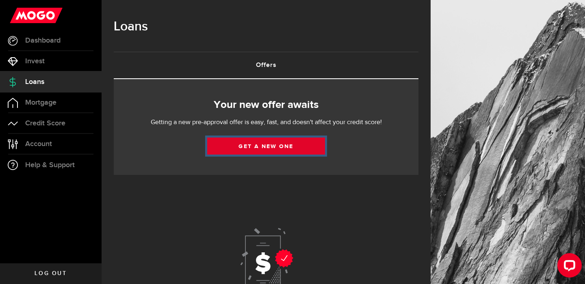
click at [248, 150] on link "Get a new one" at bounding box center [266, 146] width 118 height 17
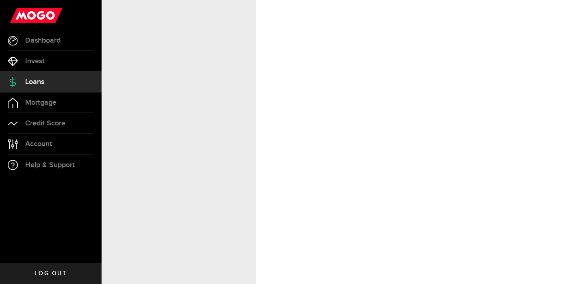
select select "Rent"
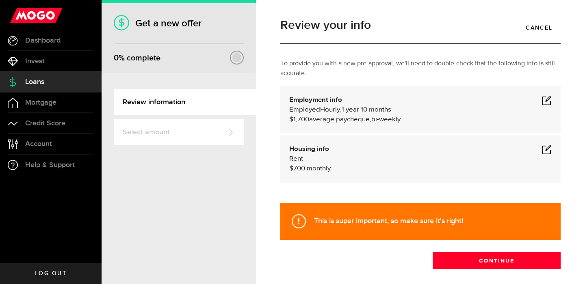
click at [549, 148] on span at bounding box center [547, 150] width 10 height 10
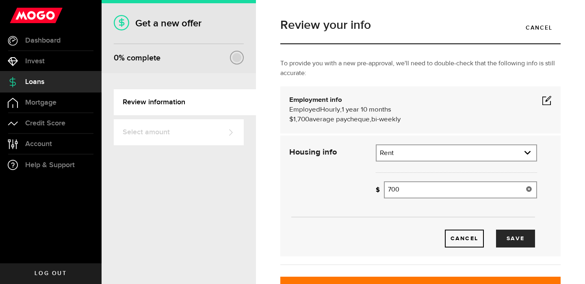
click at [421, 189] on input "700" at bounding box center [460, 190] width 153 height 17
type input "950"
click at [503, 236] on button "Save" at bounding box center [515, 239] width 39 height 18
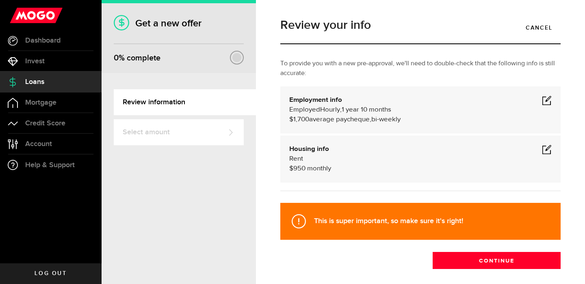
click at [547, 102] on span at bounding box center [547, 100] width 10 height 10
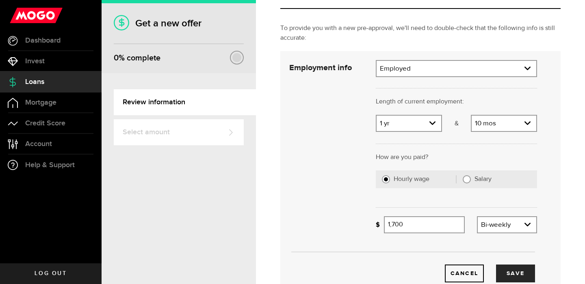
scroll to position [42, 0]
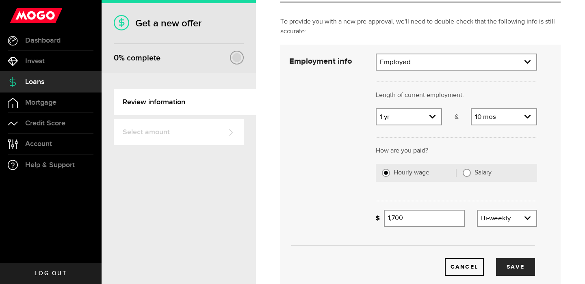
click at [425, 127] on div at bounding box center [456, 136] width 173 height 20
click at [428, 114] on link "expand select" at bounding box center [408, 116] width 65 height 15
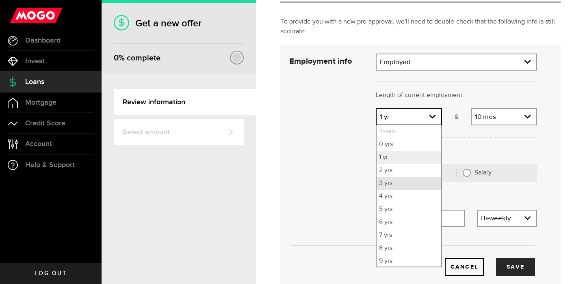
click at [405, 187] on li "3 yrs" at bounding box center [408, 183] width 65 height 13
select select "3"
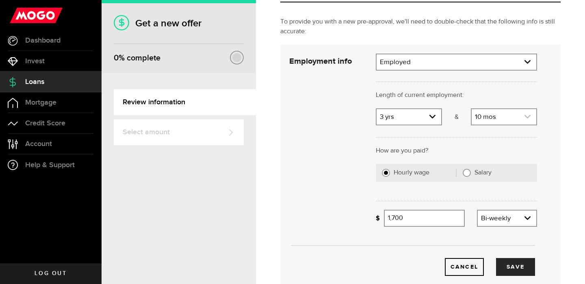
click at [511, 118] on link "expand select" at bounding box center [504, 116] width 65 height 15
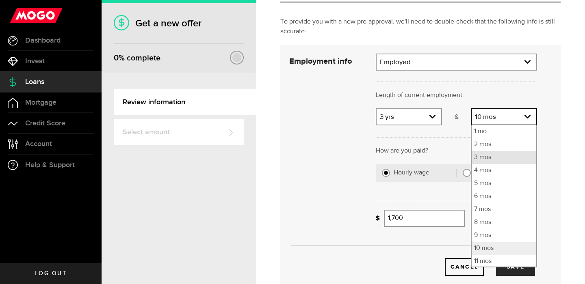
scroll to position [0, 0]
click at [496, 133] on li "Months" at bounding box center [504, 131] width 65 height 13
click at [492, 145] on li "0 mos" at bounding box center [504, 144] width 65 height 13
select select "0"
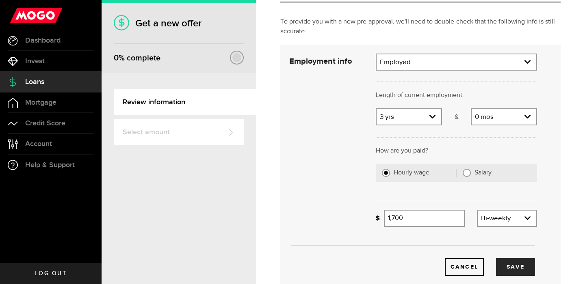
scroll to position [76, 0]
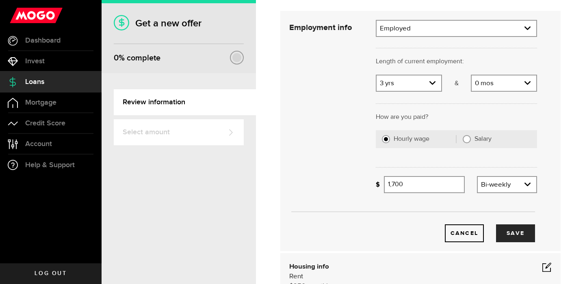
click at [466, 142] on input "Salary" at bounding box center [467, 139] width 8 height 8
radio input "true"
click at [422, 182] on input "Gross annual income" at bounding box center [460, 184] width 153 height 17
type input "71,000"
click at [513, 230] on button "Save" at bounding box center [515, 234] width 39 height 18
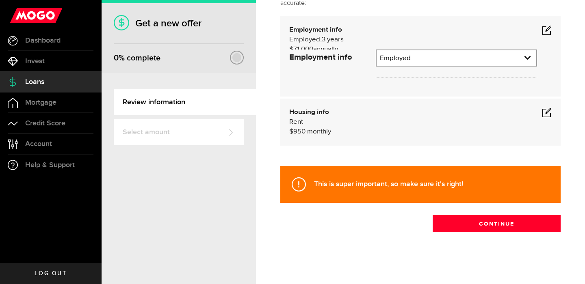
scroll to position [37, 0]
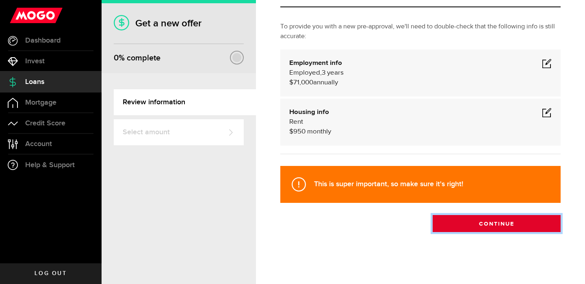
click at [485, 226] on button "Continue" at bounding box center [497, 223] width 128 height 17
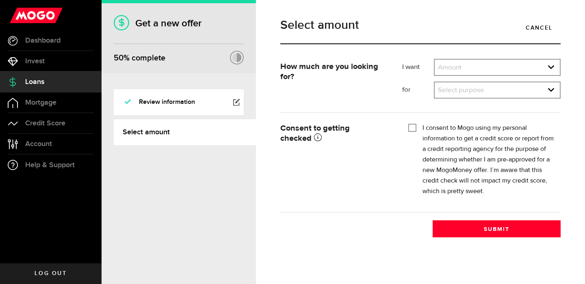
click at [491, 75] on div "Amount Amount $500 $1000 $2000 $3000 $4000 $5000 $6000 $7000 $8000 $9000 $10000…" at bounding box center [497, 67] width 127 height 17
click at [480, 70] on link "expand select" at bounding box center [497, 67] width 125 height 15
click at [471, 58] on div "Select amount Cancel" at bounding box center [420, 35] width 292 height 48
click at [468, 65] on link "expand select" at bounding box center [497, 67] width 125 height 15
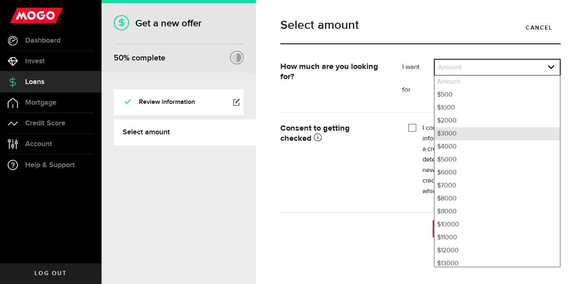
click at [452, 134] on li "$3000" at bounding box center [497, 134] width 125 height 13
select select "3000"
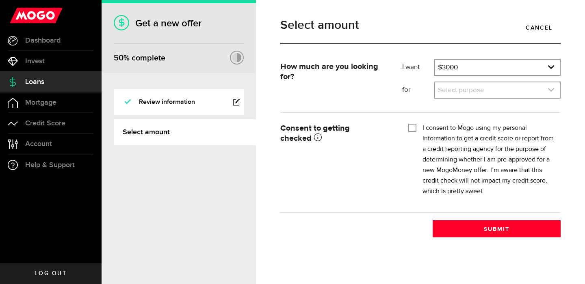
click at [461, 94] on link "expand select" at bounding box center [497, 89] width 125 height 15
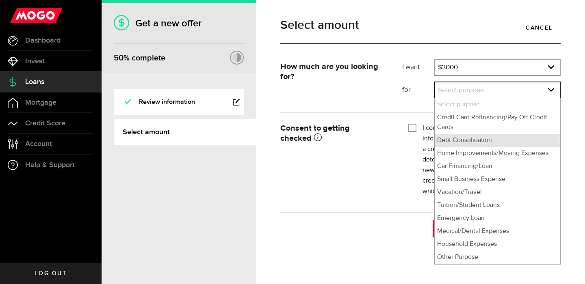
click at [464, 141] on li "Debt Consolidation" at bounding box center [497, 140] width 125 height 13
select select "Debt Consolidation"
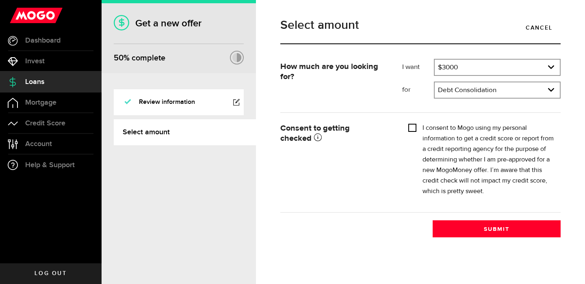
click at [412, 126] on input "I consent to Mogo using my personal information to get a credit score or report…" at bounding box center [412, 127] width 8 height 8
checkbox input "true"
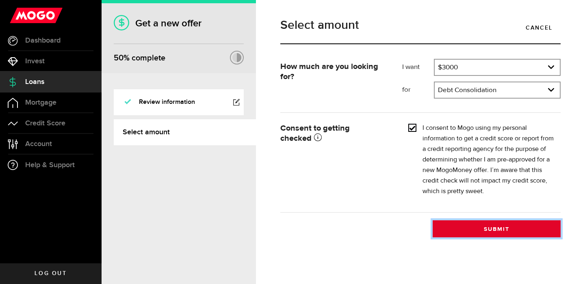
click at [489, 228] on button "Submit" at bounding box center [497, 229] width 128 height 17
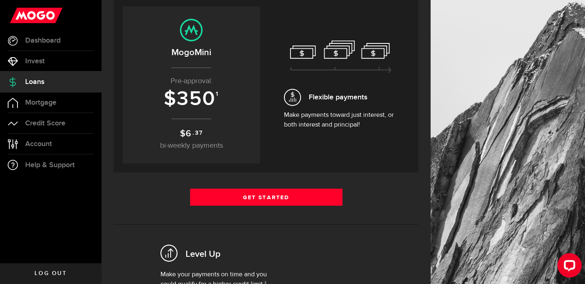
scroll to position [92, 0]
click at [200, 102] on span "350" at bounding box center [196, 99] width 39 height 24
click at [216, 103] on h3 "$ 350 1" at bounding box center [191, 99] width 121 height 22
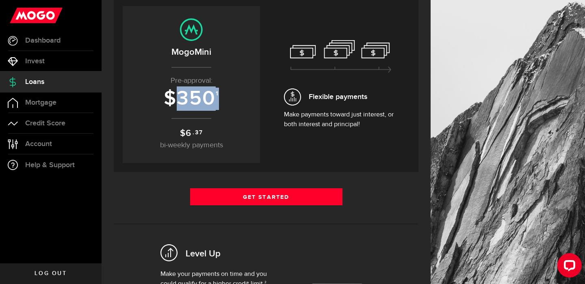
click at [216, 103] on h3 "$ 350 1" at bounding box center [191, 99] width 121 height 22
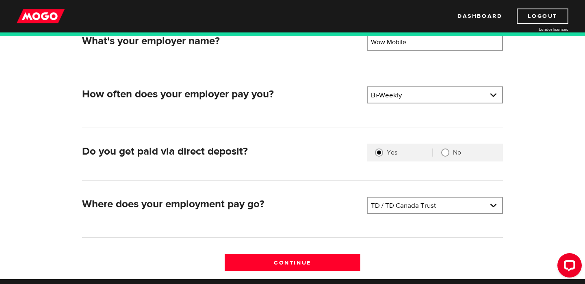
scroll to position [197, 0]
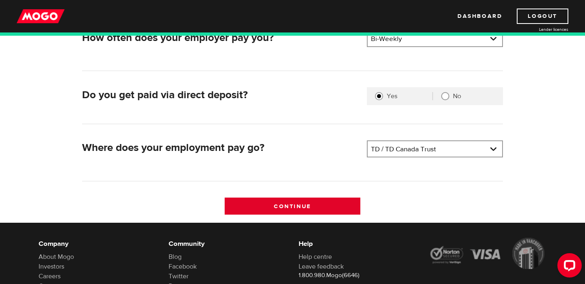
click at [288, 206] on input "Continue" at bounding box center [293, 206] width 136 height 17
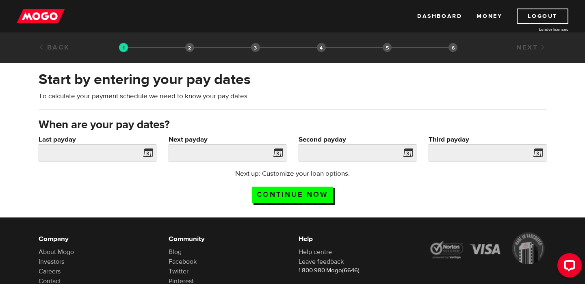
click at [150, 155] on span at bounding box center [146, 154] width 12 height 13
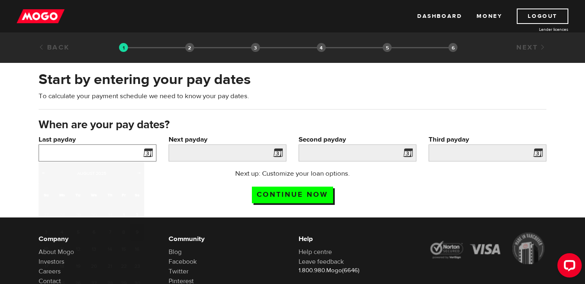
click at [115, 151] on input "Last payday" at bounding box center [98, 153] width 118 height 17
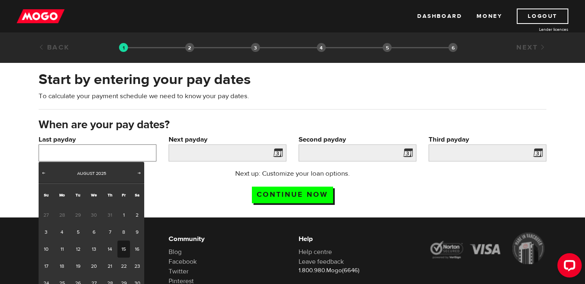
scroll to position [30, 0]
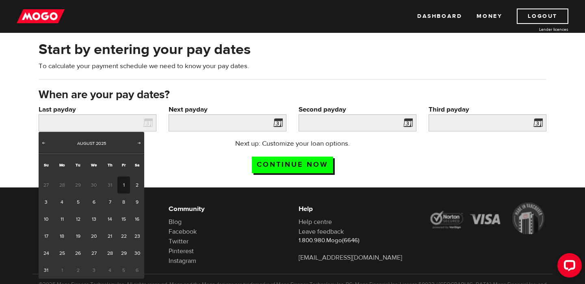
click at [126, 188] on link "1" at bounding box center [123, 185] width 13 height 17
type input "2025/08/01"
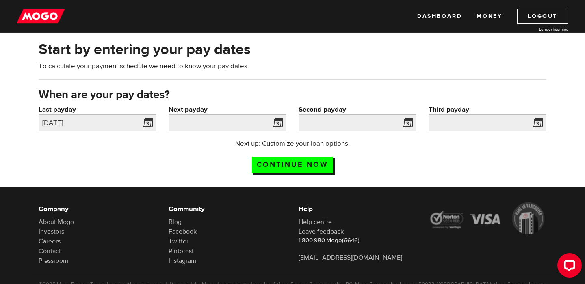
click at [277, 123] on span at bounding box center [276, 124] width 12 height 13
click at [280, 119] on span at bounding box center [276, 124] width 12 height 13
click at [261, 120] on input "Next payday" at bounding box center [228, 123] width 118 height 17
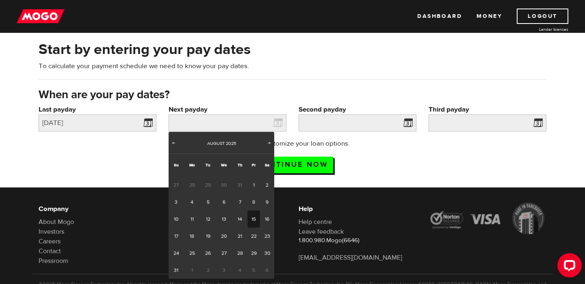
click at [253, 221] on link "15" at bounding box center [253, 219] width 13 height 17
type input "2025/08/15"
type input "2025/8/29"
type input "2025/9/12"
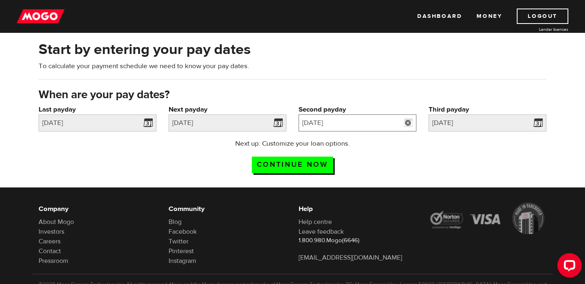
click at [356, 128] on input "2025/8/29" at bounding box center [358, 123] width 118 height 17
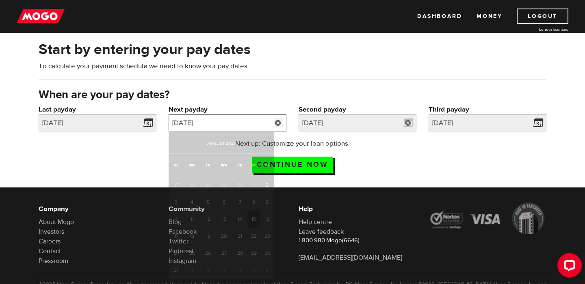
click at [264, 125] on input "2025/08/15" at bounding box center [228, 123] width 118 height 17
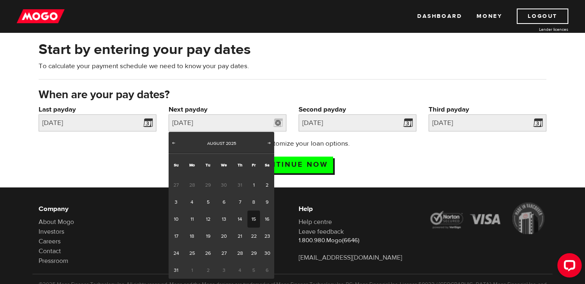
click at [255, 218] on link "15" at bounding box center [253, 219] width 13 height 17
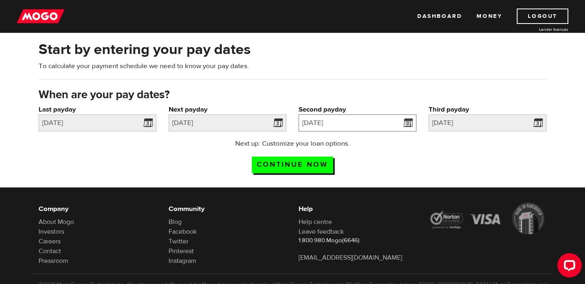
click at [387, 126] on input "2025/8/29" at bounding box center [358, 123] width 118 height 17
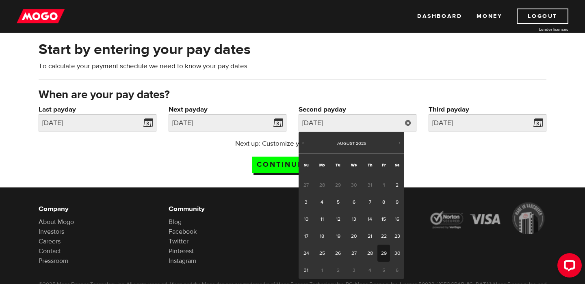
click at [387, 257] on link "29" at bounding box center [383, 253] width 13 height 17
type input "2025/08/29"
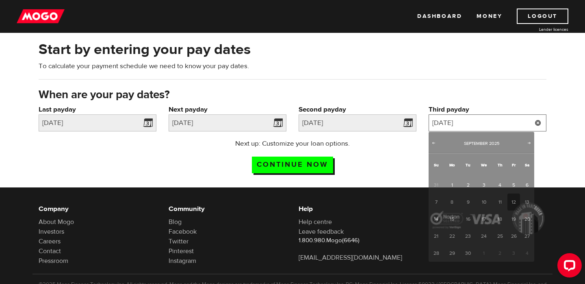
click at [505, 122] on input "2025/9/12" at bounding box center [487, 123] width 118 height 17
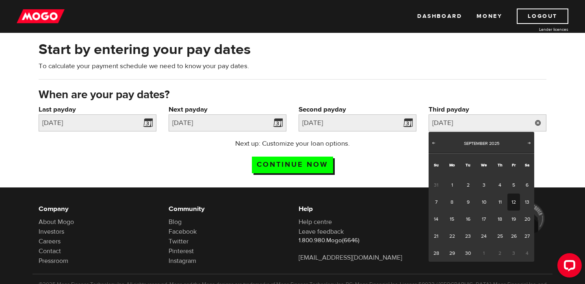
click at [515, 204] on link "12" at bounding box center [513, 202] width 13 height 17
type input "2025/09/12"
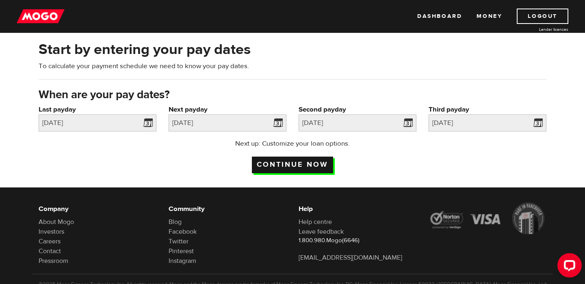
click at [318, 162] on input "Continue now" at bounding box center [292, 165] width 81 height 17
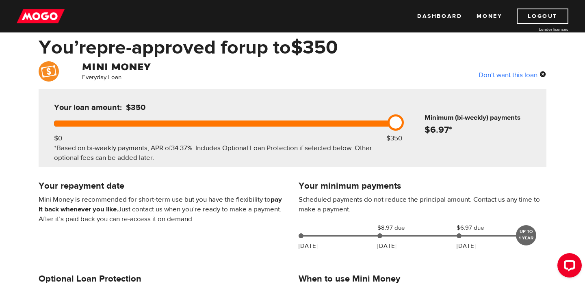
scroll to position [53, 0]
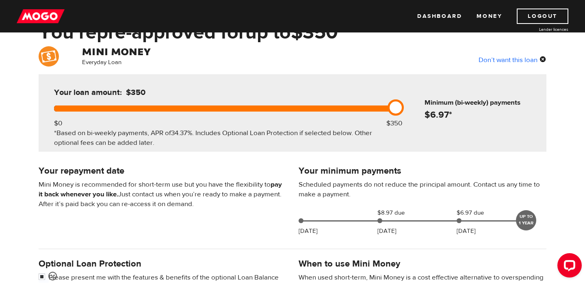
click at [502, 107] on h6 "Minimum (bi-weekly) payments" at bounding box center [483, 103] width 119 height 10
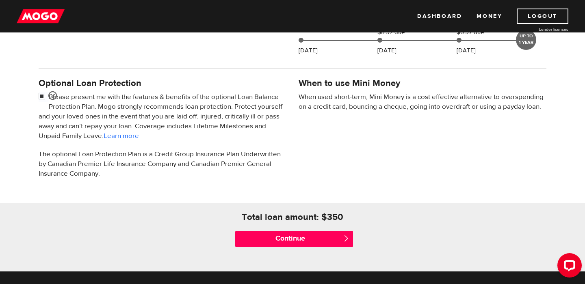
scroll to position [260, 0]
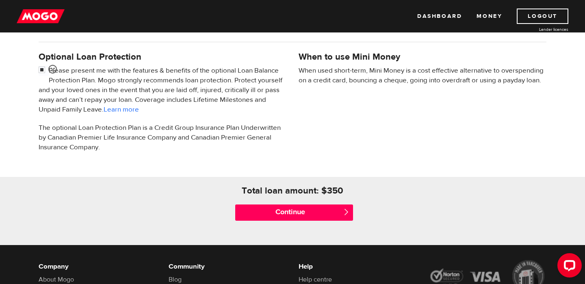
click at [335, 186] on div "Total loan amount: $ 350" at bounding box center [292, 190] width 173 height 11
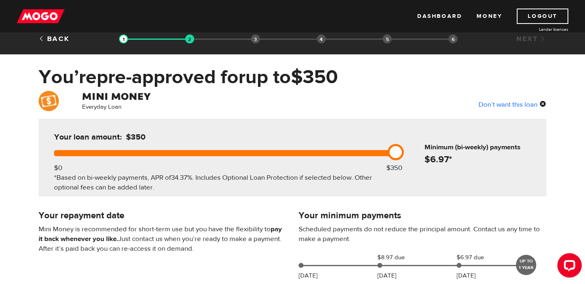
scroll to position [13, 0]
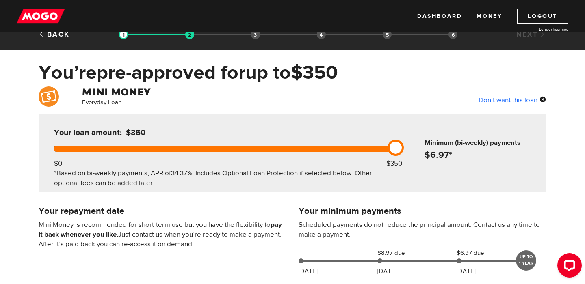
click at [135, 97] on h4 at bounding box center [162, 92] width 161 height 11
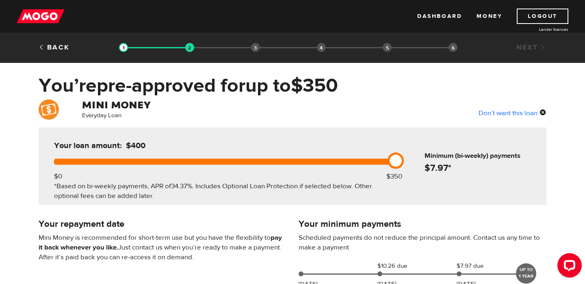
drag, startPoint x: 397, startPoint y: 164, endPoint x: 448, endPoint y: 177, distance: 52.9
click at [448, 177] on div "Your loan amount: $400 $0 $350 *Based on bi-weekly payments, APR of 34.37% . In…" at bounding box center [293, 167] width 508 height 78
drag, startPoint x: 402, startPoint y: 162, endPoint x: 560, endPoint y: 149, distance: 158.6
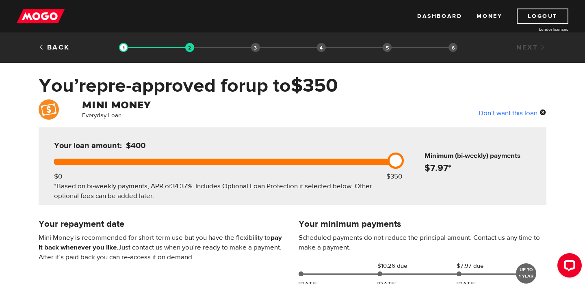
click at [511, 154] on h6 "Minimum (bi-weekly) payments" at bounding box center [483, 156] width 119 height 10
click at [434, 192] on div "Your loan amount: $400 $0 $350 *Based on bi-weekly payments, APR of 34.37% . In…" at bounding box center [293, 167] width 508 height 78
drag, startPoint x: 399, startPoint y: 162, endPoint x: 584, endPoint y: 162, distance: 185.6
click at [584, 162] on body "Dashboard Money Logout Lender licences STEP 2 Loan approval Loan select Funding…" at bounding box center [292, 142] width 585 height 284
click at [510, 160] on h6 "Minimum (bi-weekly) payments" at bounding box center [483, 156] width 119 height 10
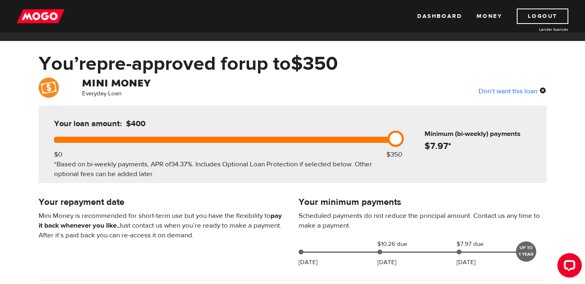
scroll to position [18, 0]
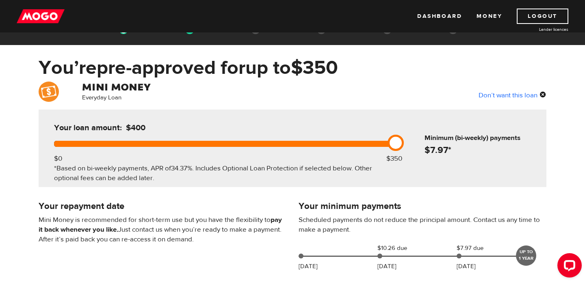
click at [528, 259] on div "UP TO 1 YEAR" at bounding box center [526, 256] width 20 height 20
drag, startPoint x: 392, startPoint y: 145, endPoint x: 584, endPoint y: 119, distance: 193.9
click at [584, 119] on body "Dashboard Money Logout Lender licences STEP 2 Loan approval Loan select Funding…" at bounding box center [292, 124] width 585 height 284
click at [539, 135] on h6 "Minimum (bi-weekly) payments" at bounding box center [483, 138] width 119 height 10
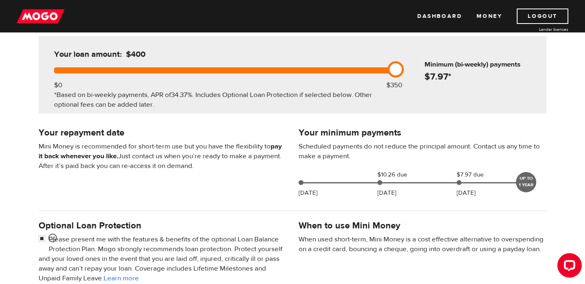
scroll to position [77, 0]
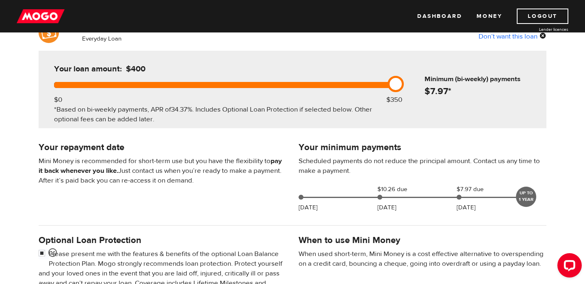
click at [425, 123] on div "Your loan amount: $400 $0 $350 *Based on bi-weekly payments, APR of 34.37% . In…" at bounding box center [293, 90] width 508 height 78
drag, startPoint x: 395, startPoint y: 89, endPoint x: 566, endPoint y: 82, distance: 171.2
click at [566, 82] on div "Everyday Loan Don’t want this loan Your loan amount: $400 $0 $350 *Based on bi-…" at bounding box center [292, 226] width 585 height 406
click at [529, 87] on h4 "$ 7.97 *" at bounding box center [483, 91] width 119 height 11
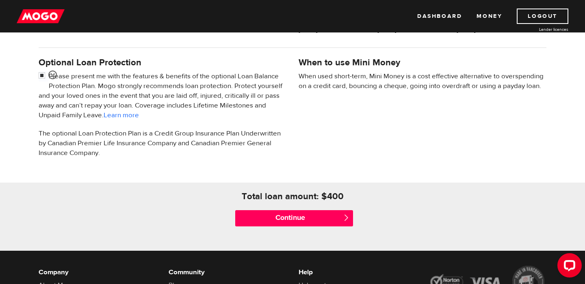
scroll to position [263, 0]
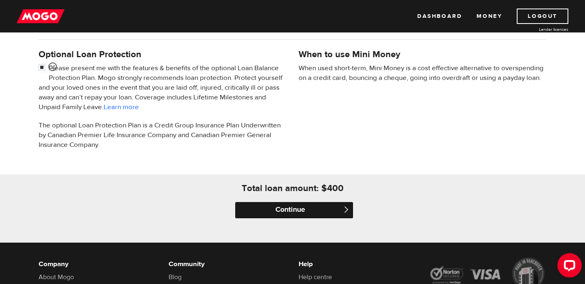
click at [331, 208] on input "Continue" at bounding box center [294, 210] width 118 height 16
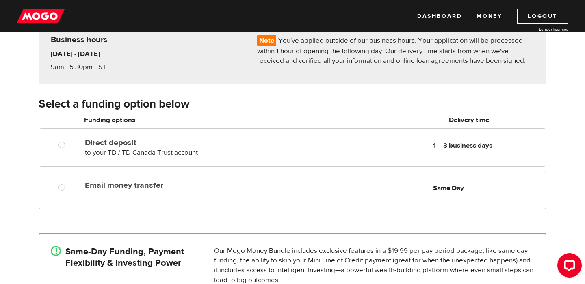
scroll to position [86, 0]
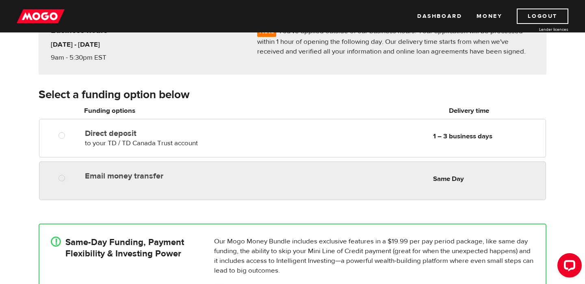
radio input "true"
click at [121, 175] on label "Email money transfer" at bounding box center [178, 176] width 187 height 10
click at [69, 175] on input "Email money transfer" at bounding box center [63, 179] width 10 height 10
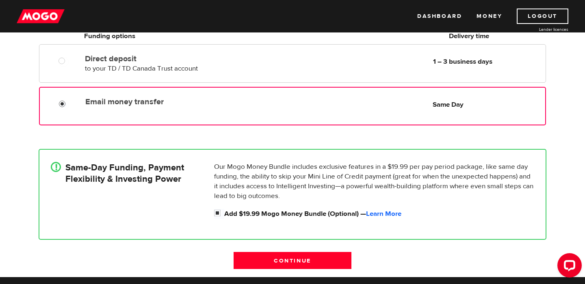
scroll to position [184, 0]
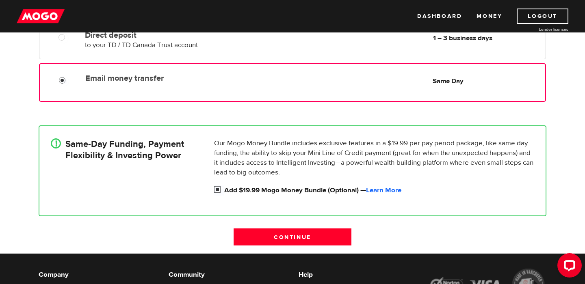
click at [220, 189] on input "Add $19.99 Mogo Money Bundle (Optional) — Learn More" at bounding box center [219, 191] width 10 height 10
checkbox input "false"
radio input "false"
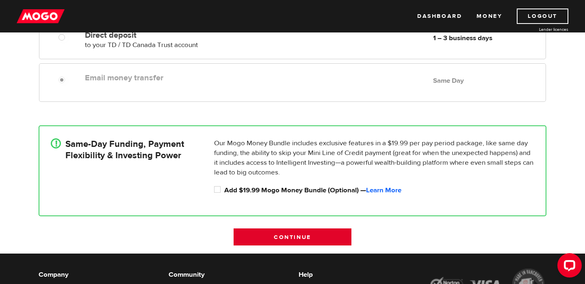
click at [263, 237] on input "Continue" at bounding box center [293, 237] width 118 height 17
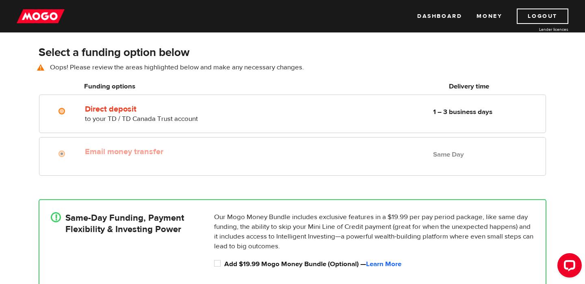
scroll to position [113, 0]
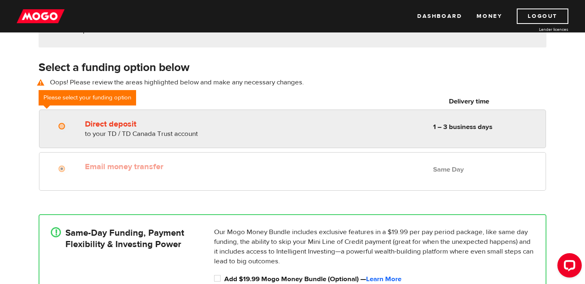
radio input "true"
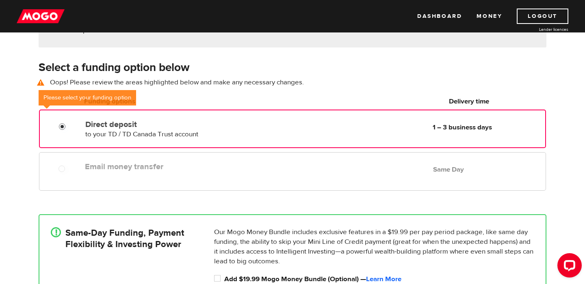
click at [68, 125] on input "Direct deposit" at bounding box center [64, 128] width 10 height 10
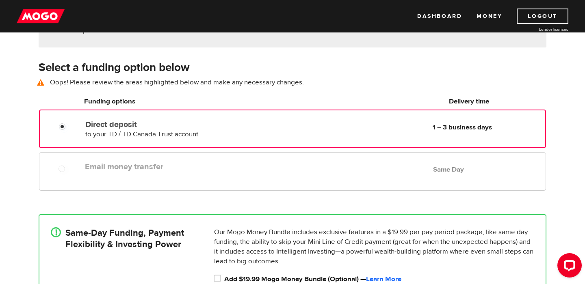
click at [65, 176] on div "Email money transfer Delivery in Same Day Same Day" at bounding box center [292, 171] width 507 height 39
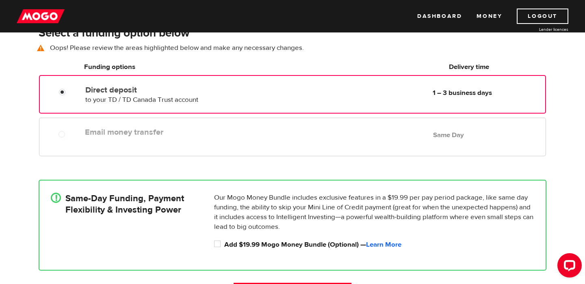
scroll to position [156, 0]
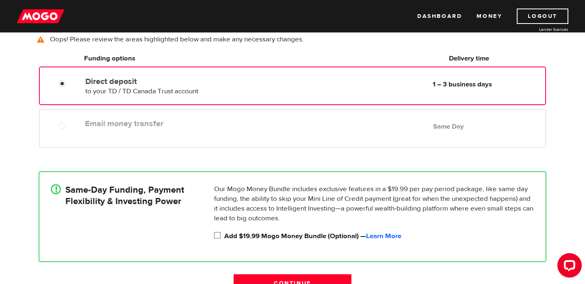
click at [216, 237] on input "Add $19.99 Mogo Money Bundle (Optional) — Learn More" at bounding box center [219, 237] width 10 height 10
checkbox input "true"
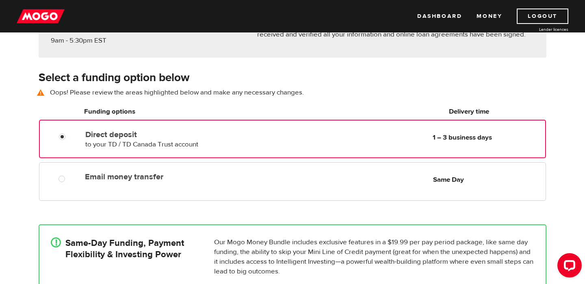
scroll to position [103, 0]
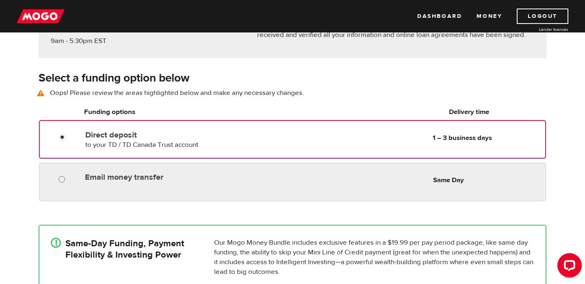
radio input "true"
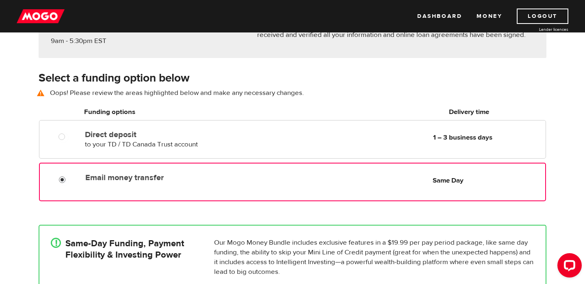
click at [62, 180] on input "Email money transfer" at bounding box center [64, 181] width 10 height 10
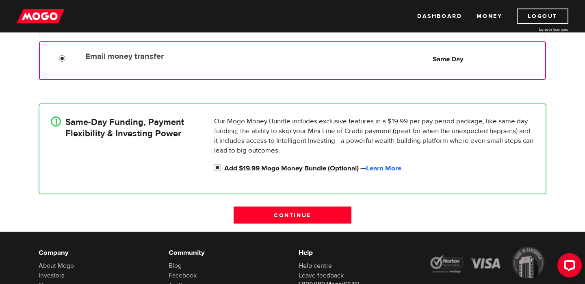
scroll to position [222, 0]
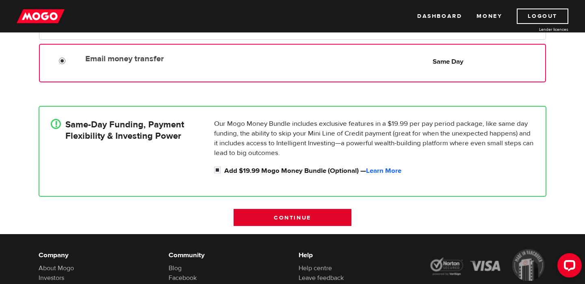
click at [309, 216] on input "Continue" at bounding box center [293, 217] width 118 height 17
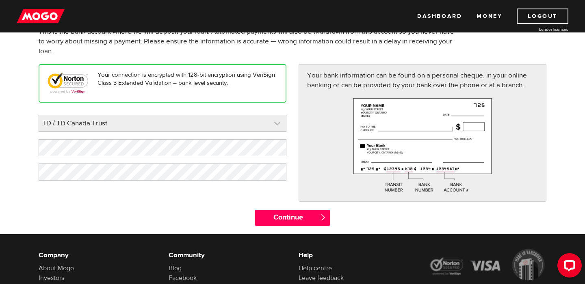
scroll to position [74, 0]
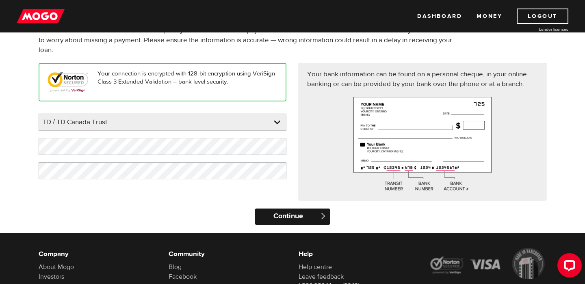
click at [280, 214] on input "Continue" at bounding box center [292, 217] width 74 height 16
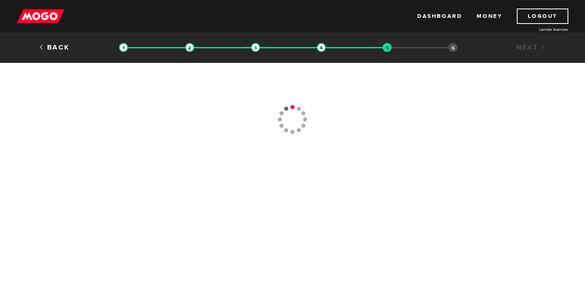
type input "(905) 450-5255"
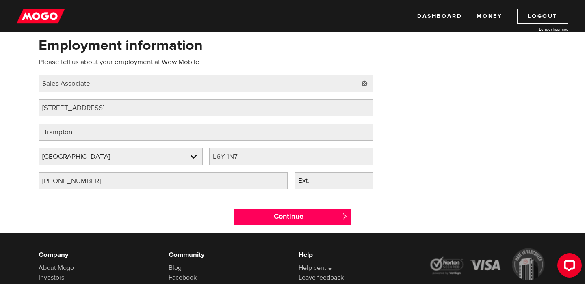
scroll to position [72, 0]
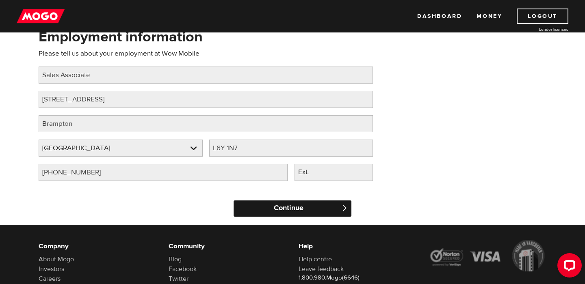
click at [289, 210] on input "Continue" at bounding box center [293, 209] width 118 height 16
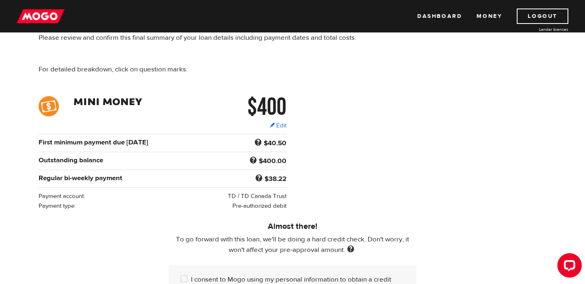
scroll to position [68, 0]
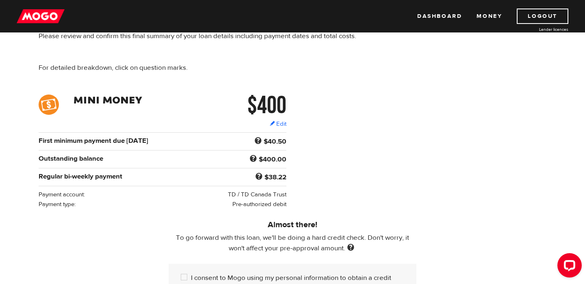
click at [128, 182] on div "Regular bi-weekly payment" at bounding box center [119, 177] width 169 height 10
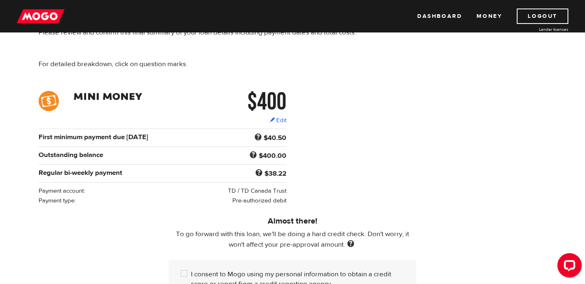
scroll to position [76, 0]
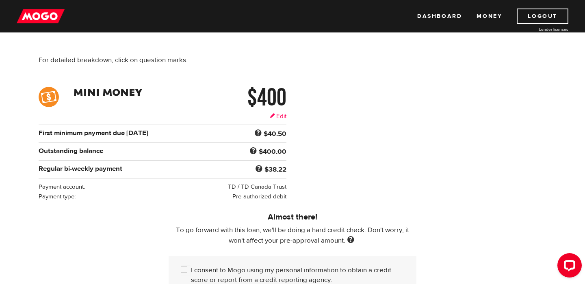
click at [273, 116] on link "Edit" at bounding box center [278, 116] width 17 height 9
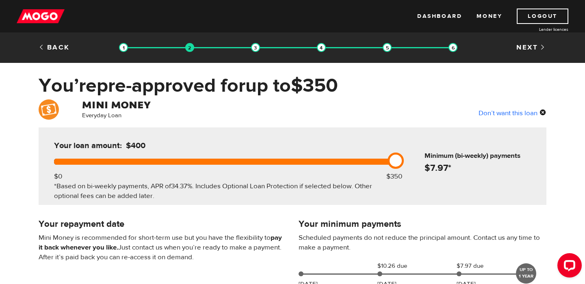
drag, startPoint x: 401, startPoint y: 162, endPoint x: 559, endPoint y: 147, distance: 159.1
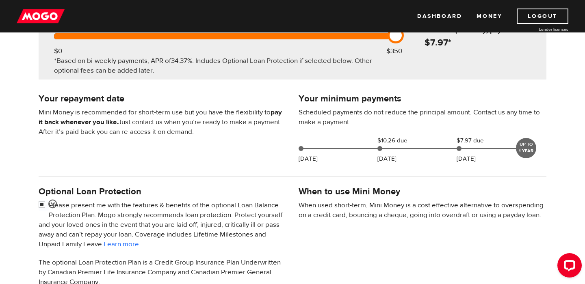
scroll to position [99, 0]
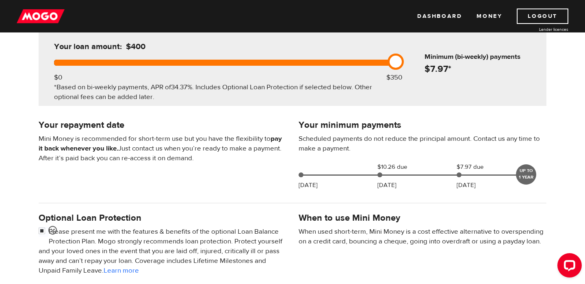
click at [551, 146] on div "Your minimum payments Scheduled payments do not reduce the principal amount. Co…" at bounding box center [422, 156] width 260 height 76
click at [383, 168] on span "$10.26 due" at bounding box center [397, 167] width 41 height 10
drag, startPoint x: 381, startPoint y: 168, endPoint x: 396, endPoint y: 168, distance: 15.0
click at [396, 168] on span "$10.26 due" at bounding box center [397, 167] width 41 height 10
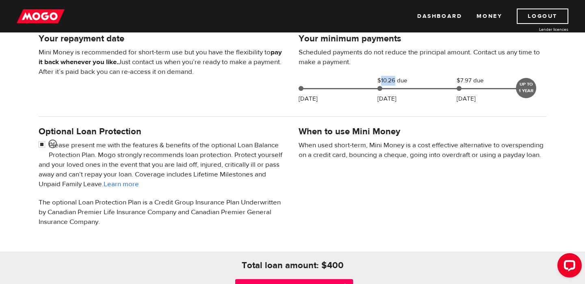
scroll to position [203, 0]
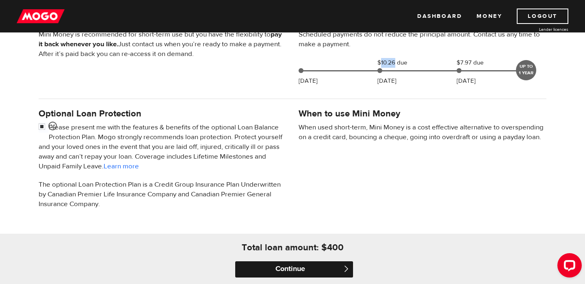
click at [322, 268] on input "Continue" at bounding box center [294, 270] width 118 height 16
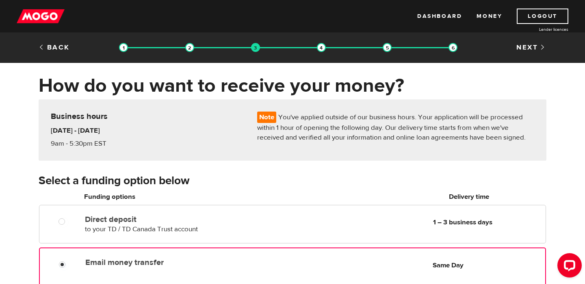
click at [60, 54] on div "Back Loan approval Loan select Funding select Bank account information Employme…" at bounding box center [292, 49] width 520 height 12
click at [61, 48] on link "Back" at bounding box center [54, 47] width 31 height 9
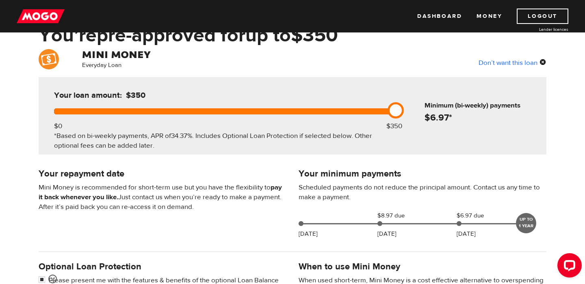
scroll to position [72, 0]
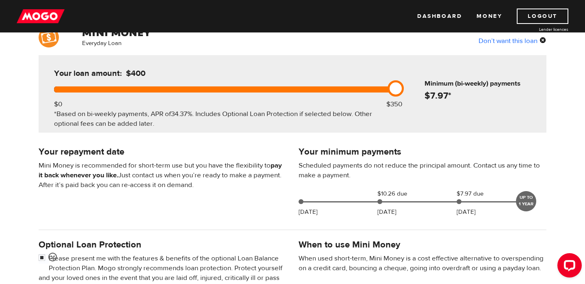
click at [378, 93] on div at bounding box center [223, 90] width 338 height 6
drag, startPoint x: 378, startPoint y: 93, endPoint x: 401, endPoint y: 93, distance: 23.2
click at [392, 93] on div at bounding box center [223, 90] width 338 height 6
drag, startPoint x: 401, startPoint y: 93, endPoint x: 501, endPoint y: 92, distance: 99.5
click at [500, 93] on div "Your loan amount: $400 $0 $350 *Based on bi-weekly payments, APR of 34.37% . In…" at bounding box center [293, 94] width 508 height 78
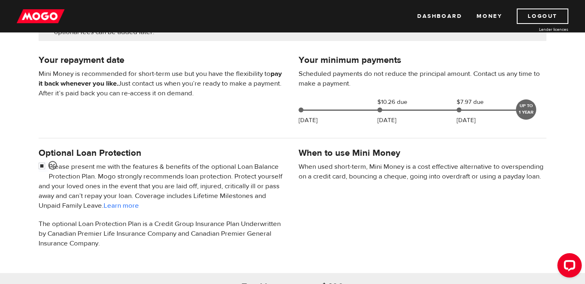
scroll to position [165, 0]
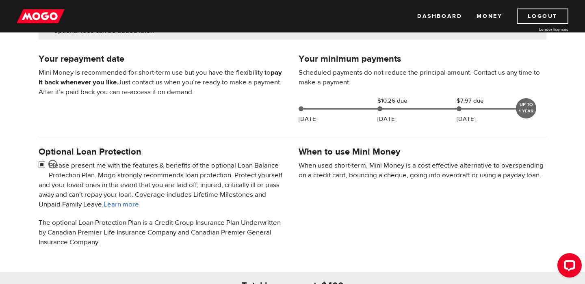
click at [39, 162] on input "checkbox" at bounding box center [44, 166] width 10 height 10
checkbox input "false"
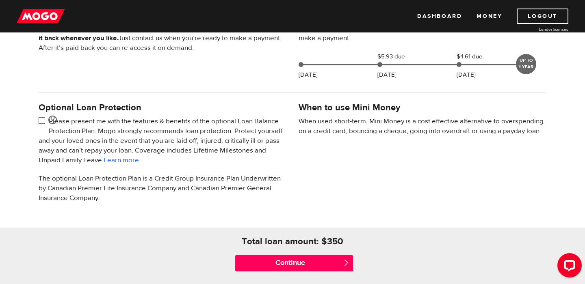
scroll to position [211, 0]
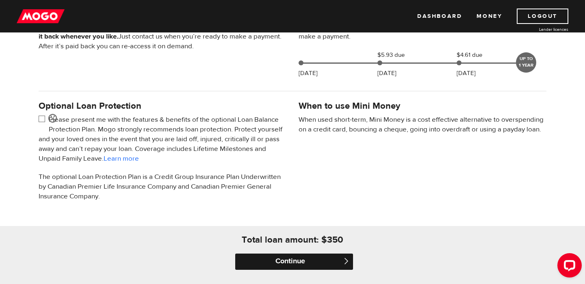
click at [316, 264] on input "Continue" at bounding box center [294, 262] width 118 height 16
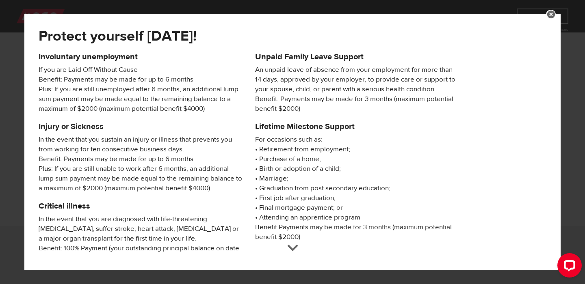
scroll to position [155, 0]
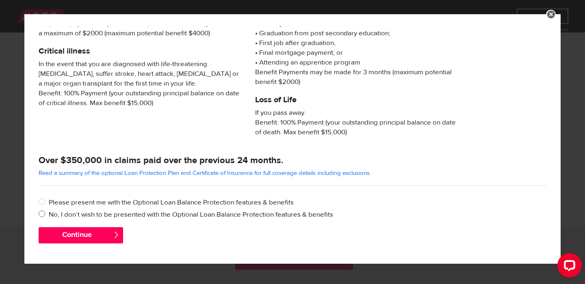
click at [82, 214] on label "No, I don’t wish to be presented with the Optional Loan Balance Protection feat…" at bounding box center [298, 215] width 498 height 10
click at [49, 214] on input "No, I don’t wish to be presented with the Optional Loan Balance Protection feat…" at bounding box center [44, 215] width 10 height 10
radio input "true"
click at [86, 239] on button "Continue" at bounding box center [81, 235] width 84 height 16
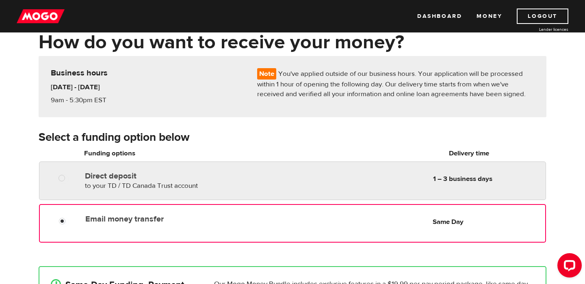
radio input "true"
click at [110, 178] on label "Direct deposit" at bounding box center [178, 176] width 187 height 10
click at [69, 178] on input "Direct deposit" at bounding box center [63, 179] width 10 height 10
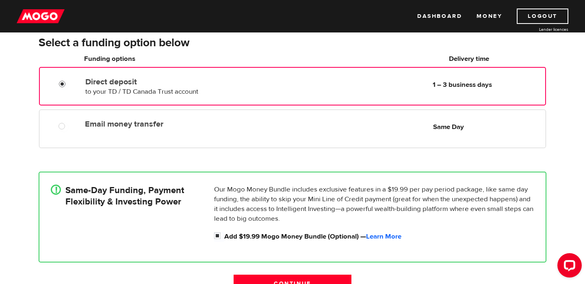
scroll to position [142, 0]
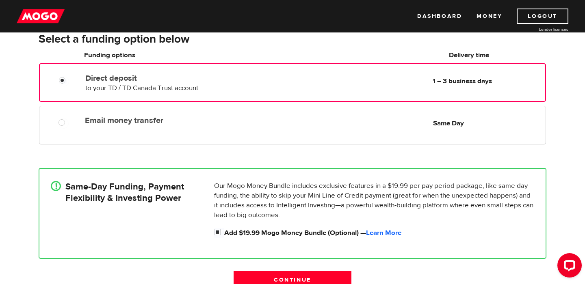
click at [213, 229] on div "Our Mogo Money Bundle includes exclusive features in a $19.99 per pay period pa…" at bounding box center [374, 209] width 327 height 57
click at [219, 234] on input "Add $19.99 Mogo Money Bundle (Optional) — Learn More" at bounding box center [219, 233] width 10 height 10
checkbox input "false"
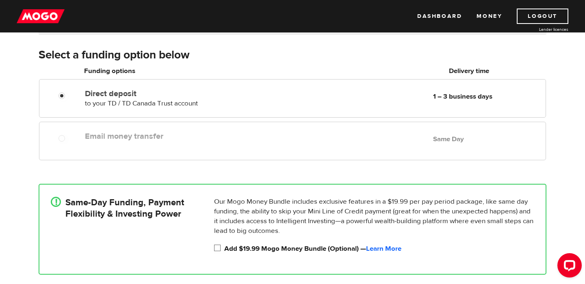
scroll to position [127, 0]
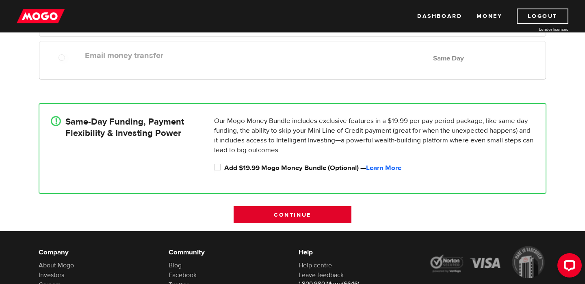
click at [280, 216] on input "Continue" at bounding box center [293, 214] width 118 height 17
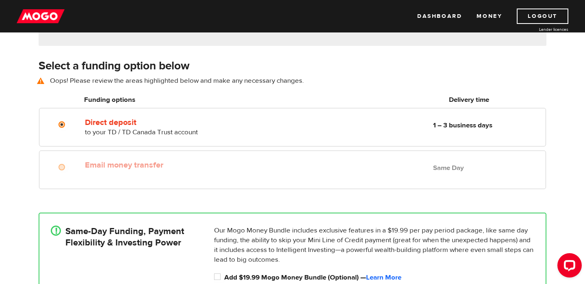
scroll to position [113, 0]
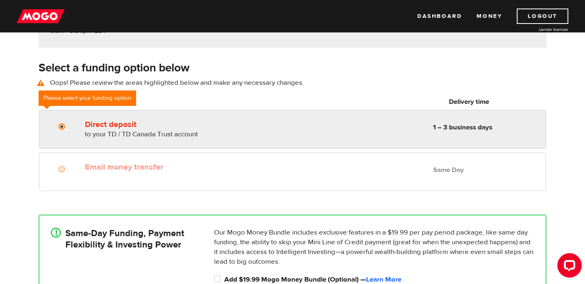
radio input "true"
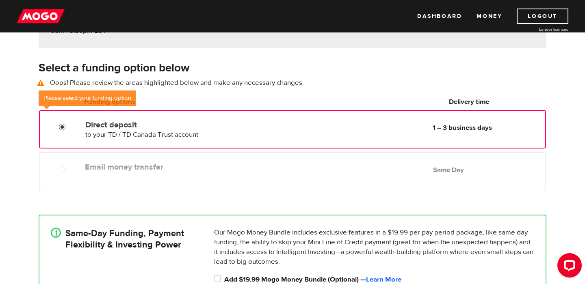
click at [65, 126] on input "Direct deposit" at bounding box center [64, 128] width 10 height 10
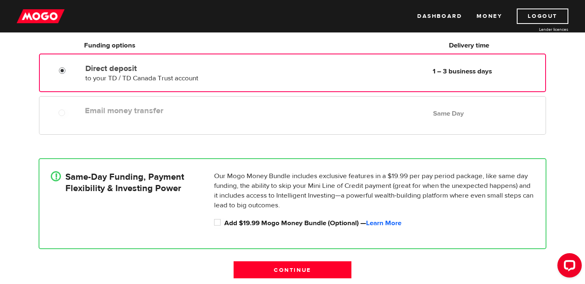
scroll to position [178, 0]
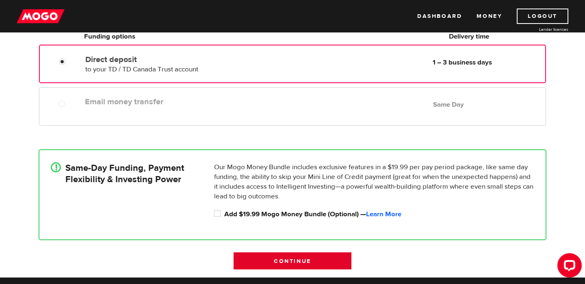
click at [285, 263] on input "Continue" at bounding box center [293, 261] width 118 height 17
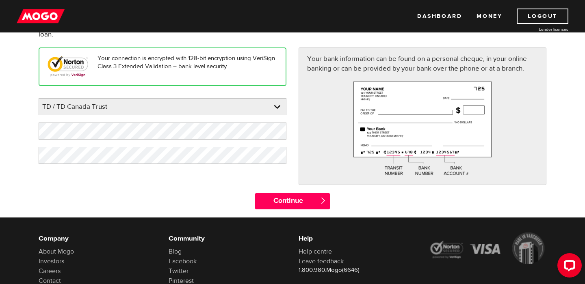
scroll to position [107, 0]
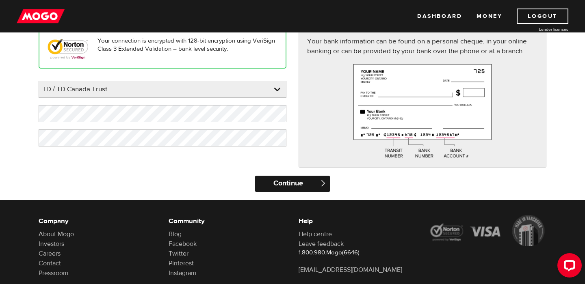
click at [292, 184] on input "Continue" at bounding box center [292, 184] width 74 height 16
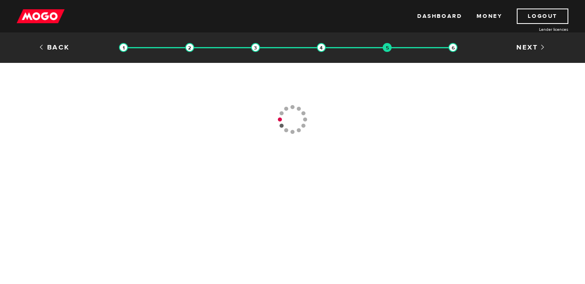
type input "[PHONE_NUMBER]"
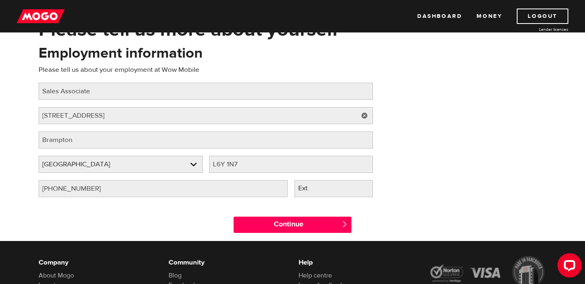
scroll to position [59, 0]
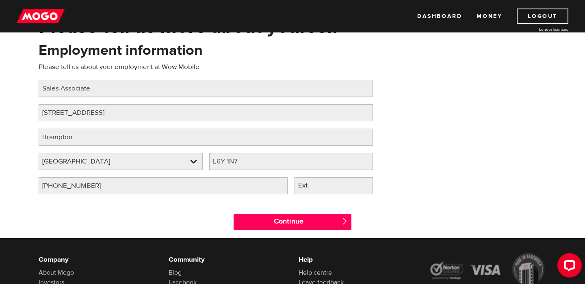
click at [271, 237] on div "Continue " at bounding box center [292, 220] width 130 height 37
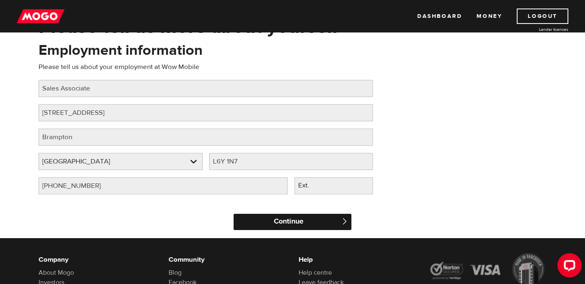
click at [267, 224] on input "Continue" at bounding box center [293, 222] width 118 height 16
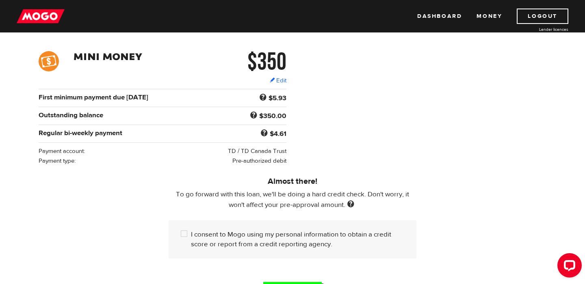
scroll to position [121, 0]
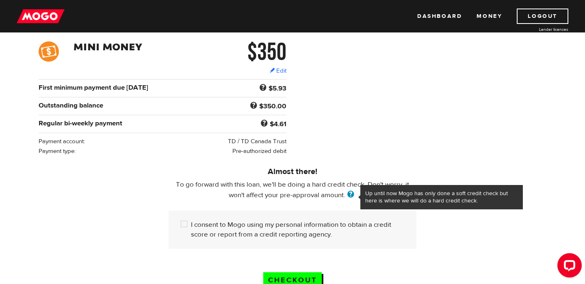
click at [355, 195] on span at bounding box center [350, 195] width 11 height 9
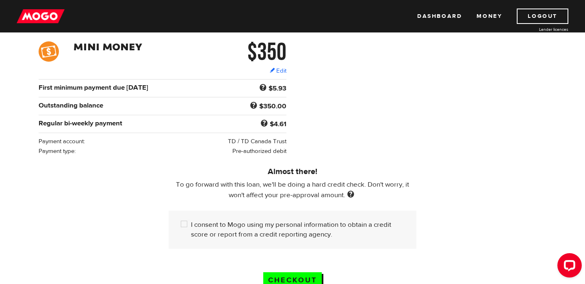
scroll to position [0, 0]
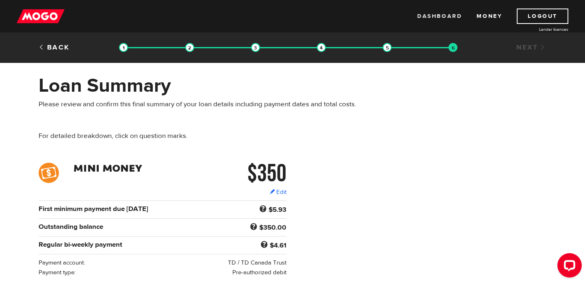
click at [448, 13] on link "Dashboard" at bounding box center [439, 16] width 45 height 15
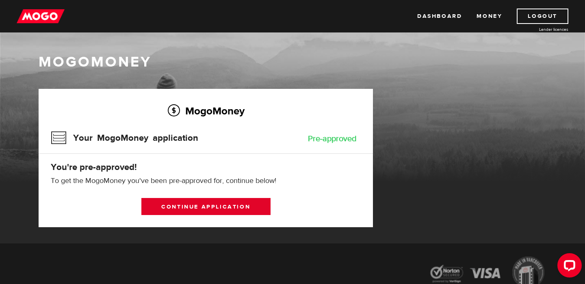
click at [227, 212] on link "Continue application" at bounding box center [205, 206] width 129 height 17
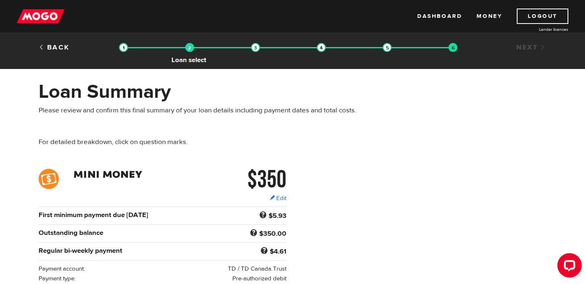
click at [193, 49] on img at bounding box center [189, 47] width 9 height 9
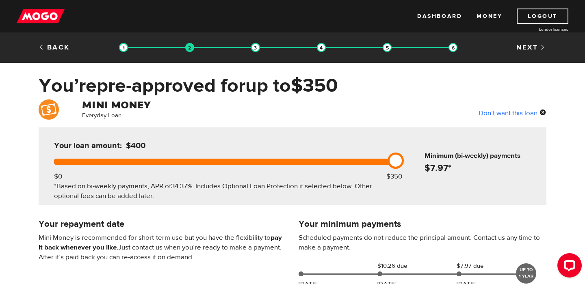
drag, startPoint x: 392, startPoint y: 165, endPoint x: 531, endPoint y: 145, distance: 140.3
click at [532, 145] on div "Your loan amount: $400 $0 $350 *Based on bi-weekly payments, APR of 34.37% . In…" at bounding box center [293, 167] width 508 height 78
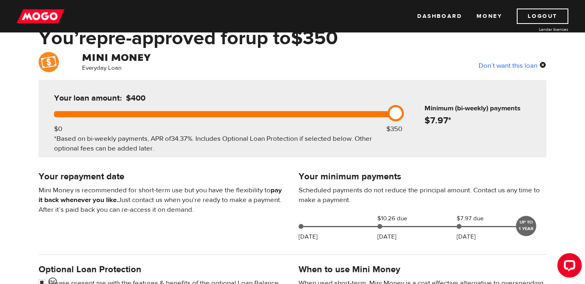
scroll to position [50, 0]
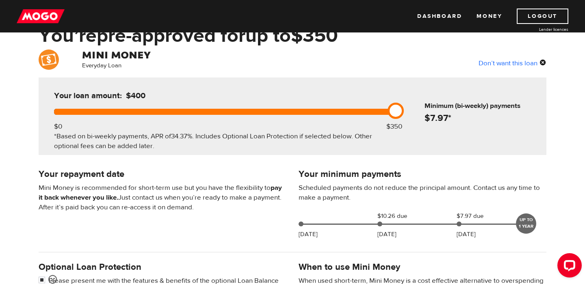
click at [482, 132] on div "Your loan amount: $400 $0 $350 *Based on bi-weekly payments, APR of 34.37% . In…" at bounding box center [293, 117] width 508 height 78
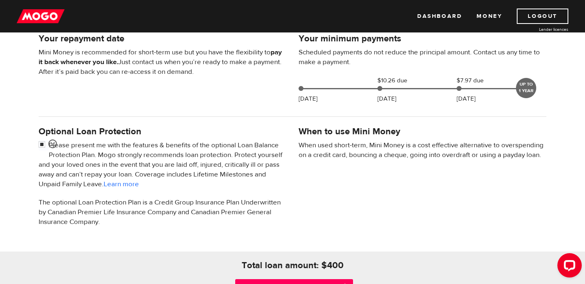
scroll to position [191, 0]
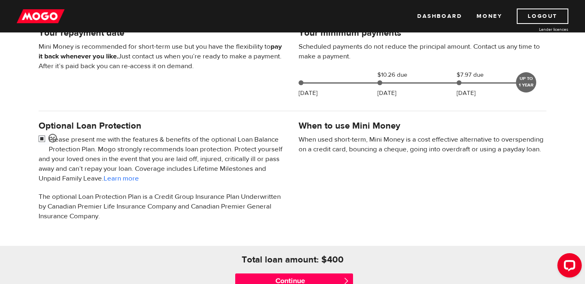
click at [42, 140] on input "checkbox" at bounding box center [44, 140] width 10 height 10
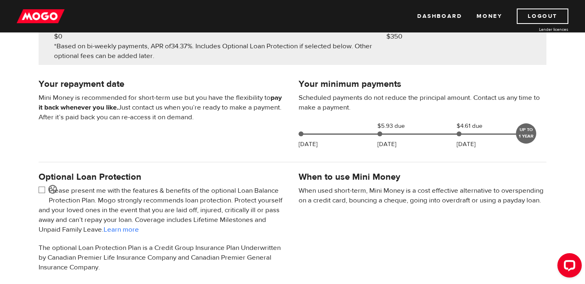
scroll to position [129, 0]
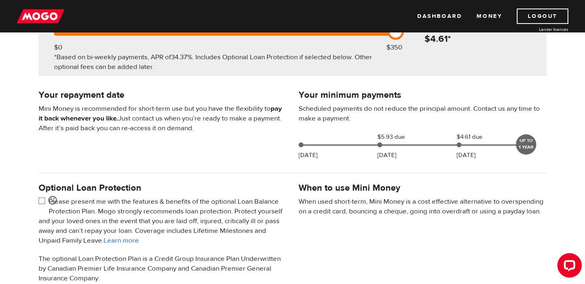
click at [42, 202] on input "checkbox" at bounding box center [44, 202] width 10 height 10
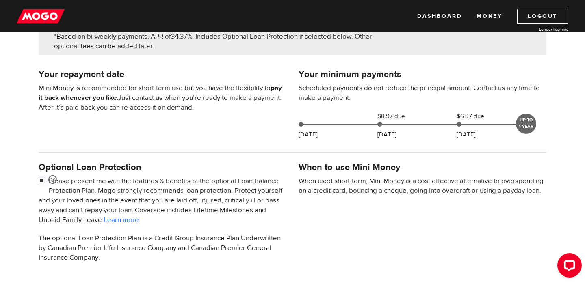
scroll to position [154, 0]
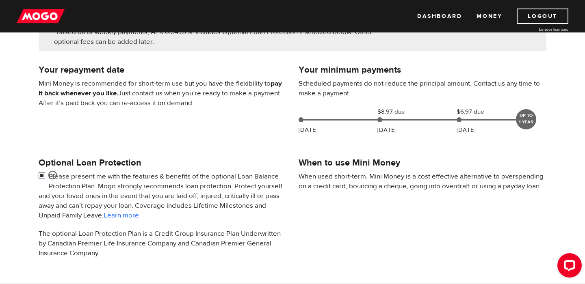
click at [41, 176] on input "checkbox" at bounding box center [44, 177] width 10 height 10
checkbox input "false"
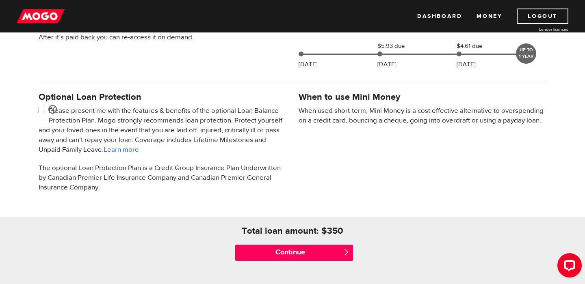
scroll to position [233, 0]
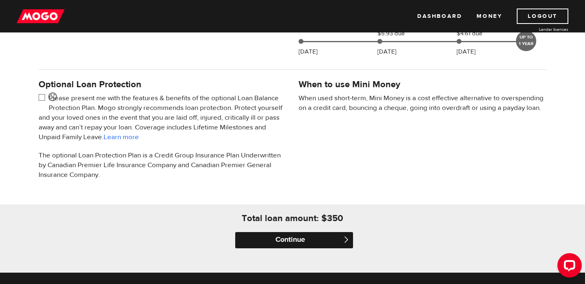
click at [281, 240] on input "Continue" at bounding box center [294, 240] width 118 height 16
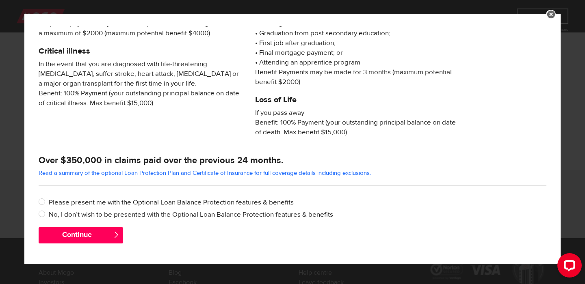
scroll to position [336, 0]
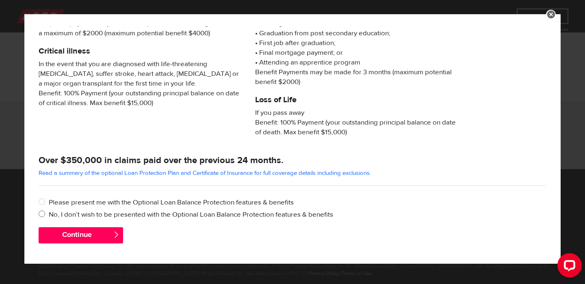
click at [49, 219] on label "No, I don’t wish to be presented with the Optional Loan Balance Protection feat…" at bounding box center [298, 215] width 498 height 10
click at [49, 219] on input "No, I don’t wish to be presented with the Optional Loan Balance Protection feat…" at bounding box center [44, 215] width 10 height 10
radio input "true"
click at [60, 235] on button "Continue" at bounding box center [81, 235] width 84 height 16
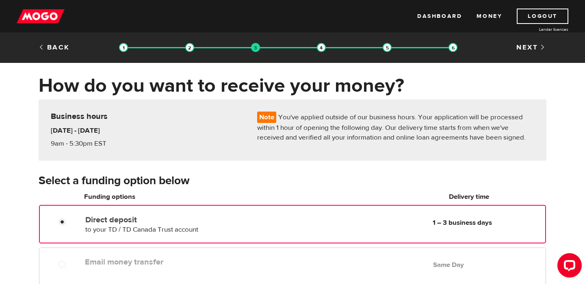
scroll to position [65, 0]
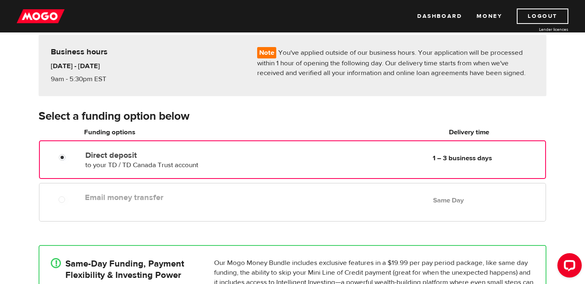
click at [126, 204] on div "Email money transfer Delivery in Same Day Same Day" at bounding box center [314, 198] width 464 height 16
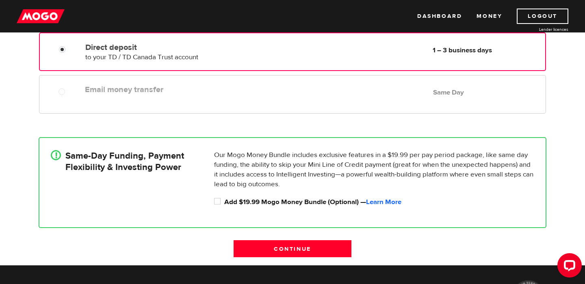
scroll to position [174, 0]
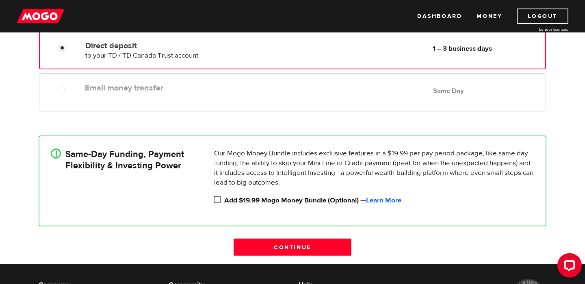
click at [219, 199] on input "Add $19.99 Mogo Money Bundle (Optional) — Learn More" at bounding box center [219, 201] width 10 height 10
checkbox input "true"
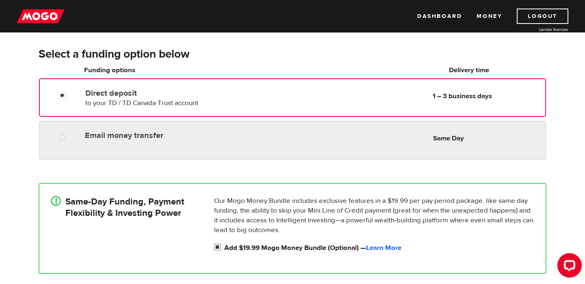
scroll to position [115, 0]
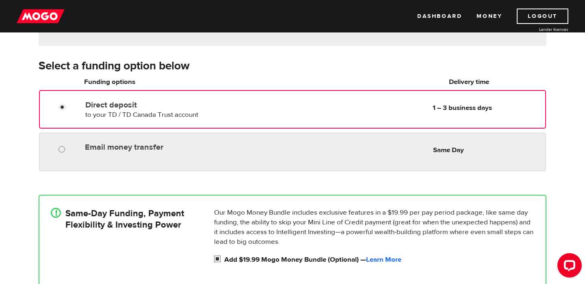
radio input "true"
click at [69, 152] on label at bounding box center [70, 150] width 2 height 10
click at [69, 152] on input "Email money transfer" at bounding box center [63, 150] width 10 height 10
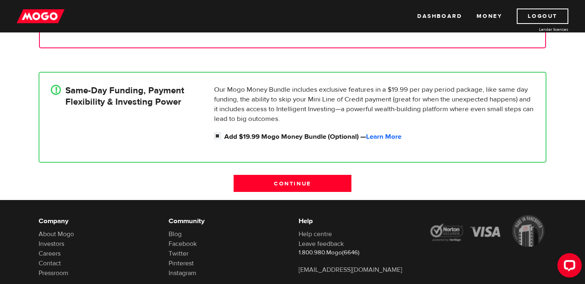
scroll to position [238, 0]
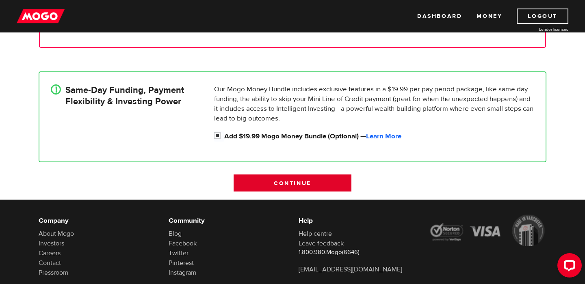
click at [284, 178] on input "Continue" at bounding box center [293, 183] width 118 height 17
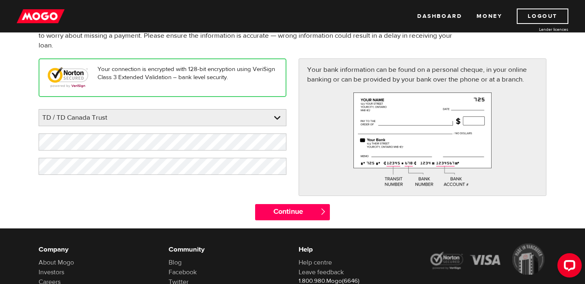
scroll to position [77, 0]
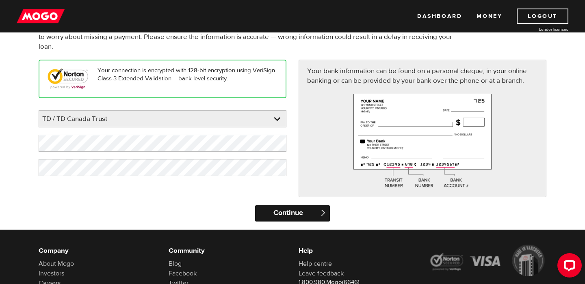
click at [299, 212] on input "Continue" at bounding box center [292, 214] width 74 height 16
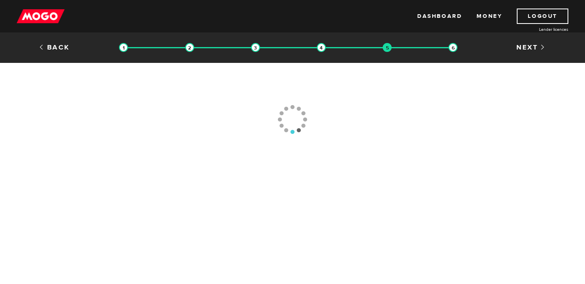
type input "[PHONE_NUMBER]"
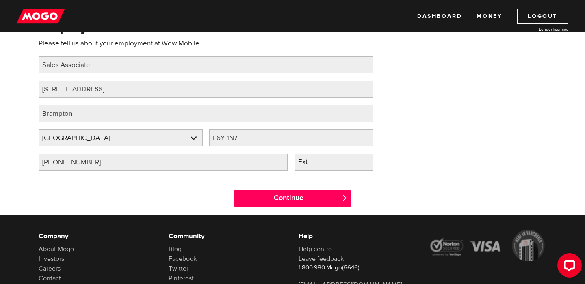
scroll to position [93, 0]
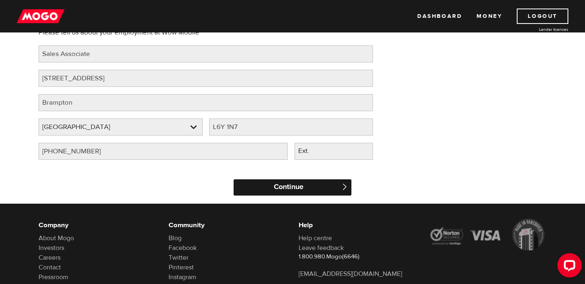
click at [288, 192] on input "Continue" at bounding box center [293, 188] width 118 height 16
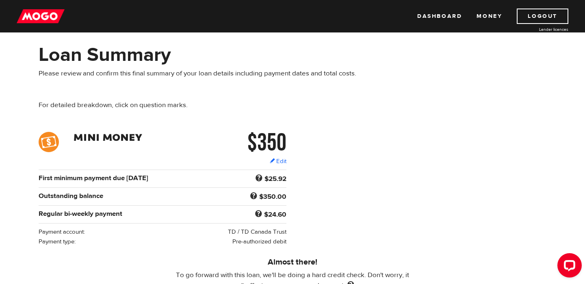
scroll to position [7, 0]
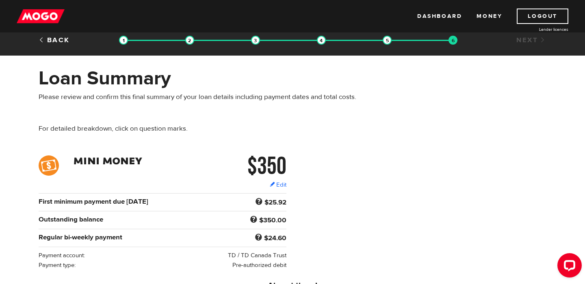
click at [54, 48] on div "Back Loan approval Loan select Funding select Bank account information Employme…" at bounding box center [292, 40] width 585 height 30
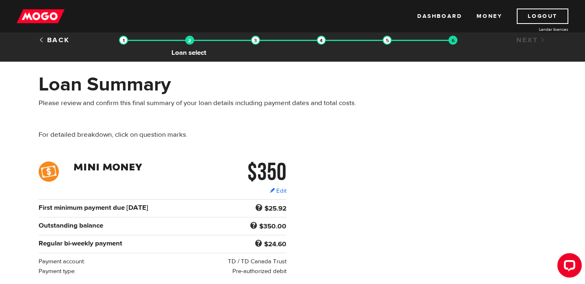
click at [189, 40] on img at bounding box center [189, 40] width 9 height 9
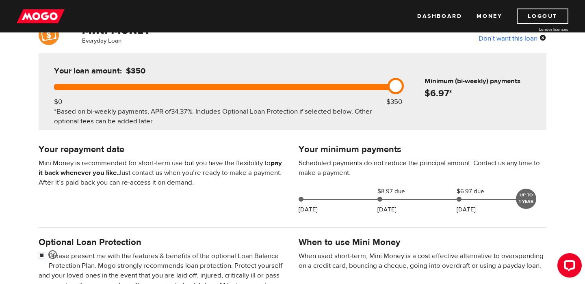
scroll to position [52, 0]
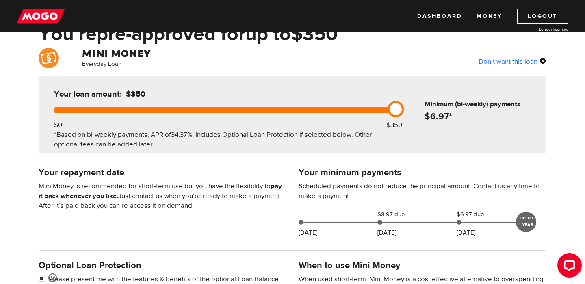
click at [206, 134] on div "*Based on bi-weekly payments, APR of 34.37% . Includes Optional Loan Protection…" at bounding box center [223, 139] width 338 height 19
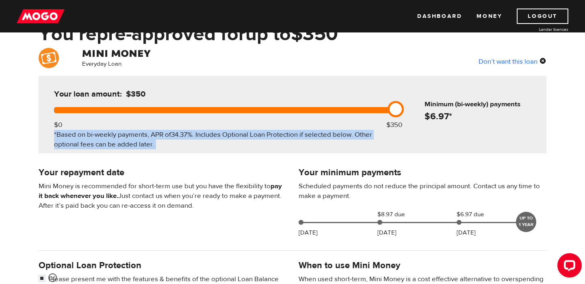
click at [206, 134] on div "*Based on bi-weekly payments, APR of 34.37% . Includes Optional Loan Protection…" at bounding box center [223, 139] width 338 height 19
click at [195, 140] on div "*Based on bi-weekly payments, APR of 34.37% . Includes Optional Loan Protection…" at bounding box center [223, 139] width 338 height 19
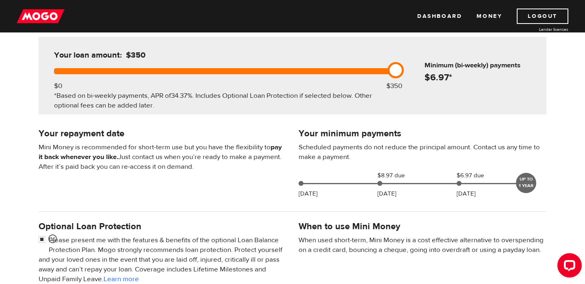
scroll to position [91, 0]
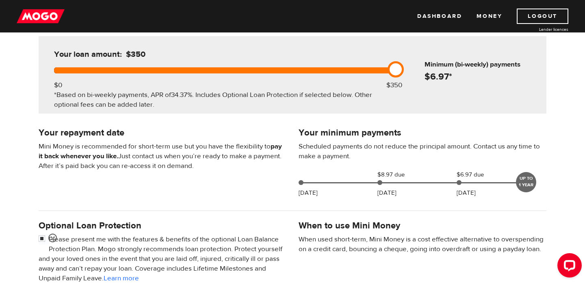
click at [380, 180] on div "[DATE] $8.97 due [DATE] $6.97 due [DATE] UP TO 1 YEAR" at bounding box center [413, 181] width 237 height 22
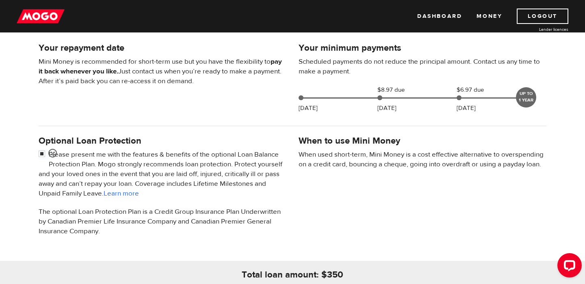
scroll to position [176, 0]
click at [46, 155] on input "checkbox" at bounding box center [44, 155] width 10 height 10
checkbox input "false"
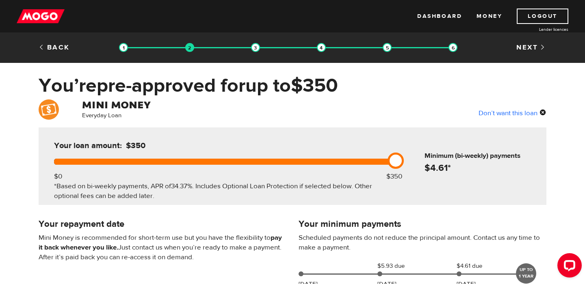
scroll to position [5, 0]
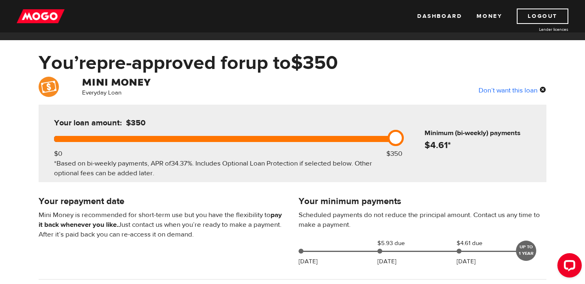
scroll to position [31, 0]
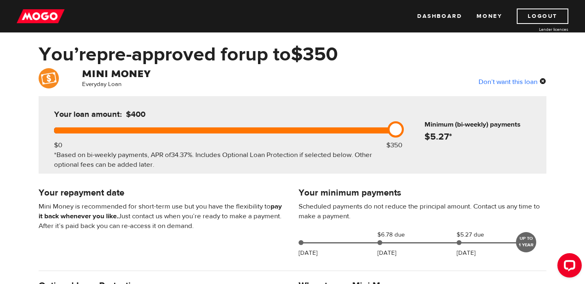
drag, startPoint x: 398, startPoint y: 130, endPoint x: 399, endPoint y: 68, distance: 62.6
click at [398, 67] on div "You’re pre-approved for up to $350 Everyday Loan Don’t want this loan Your loan…" at bounding box center [292, 259] width 585 height 432
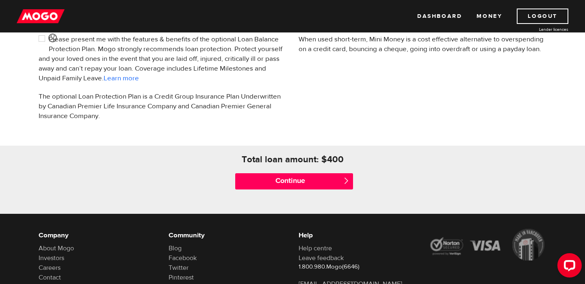
scroll to position [0, 0]
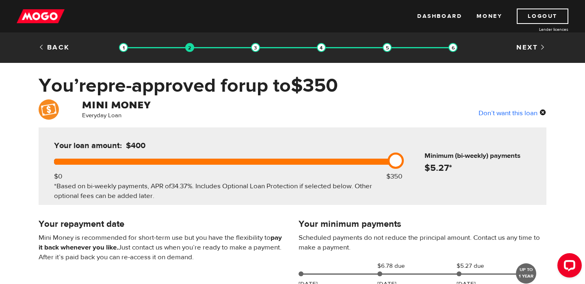
click at [541, 114] on div "Don’t want this loan" at bounding box center [512, 113] width 68 height 11
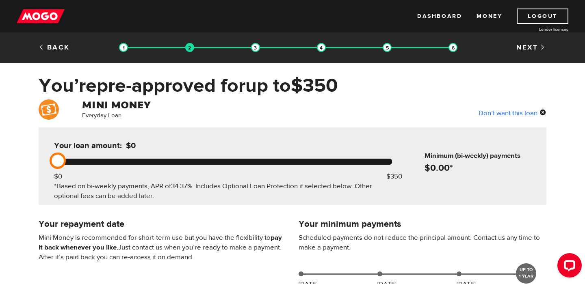
click at [544, 110] on div "Don’t want this loan" at bounding box center [512, 113] width 68 height 11
click at [48, 45] on link "Back" at bounding box center [54, 47] width 31 height 9
